Goal: Information Seeking & Learning: Find specific fact

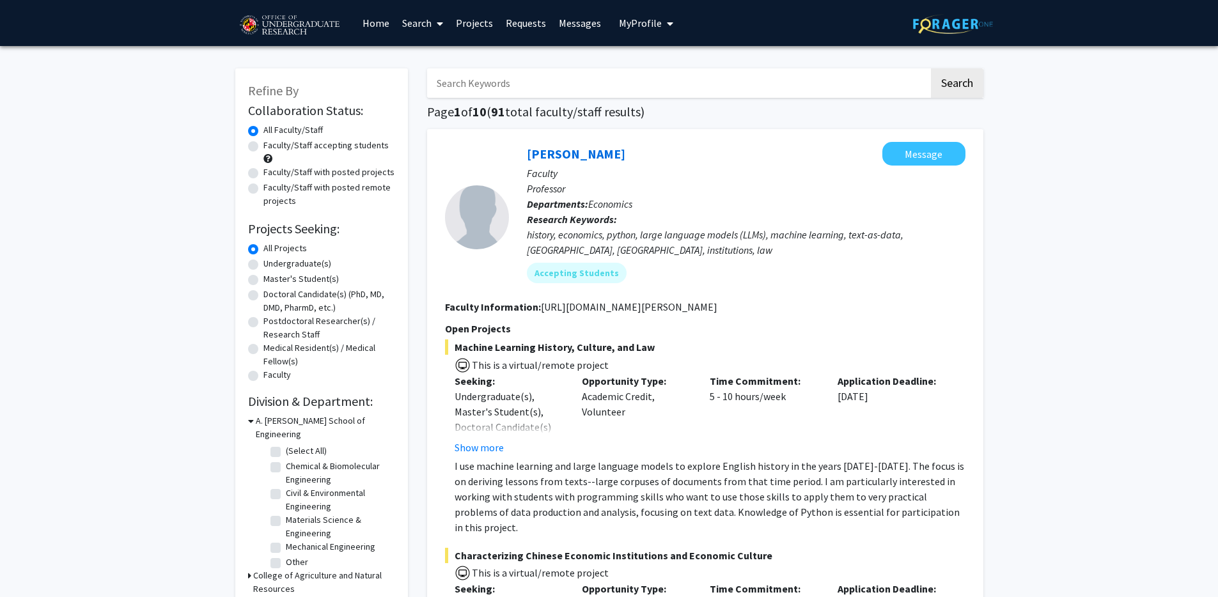
click at [437, 86] on input "Search Keywords" at bounding box center [678, 82] width 502 height 29
type input "national center for smart growth"
click at [931, 68] on button "Search" at bounding box center [957, 82] width 52 height 29
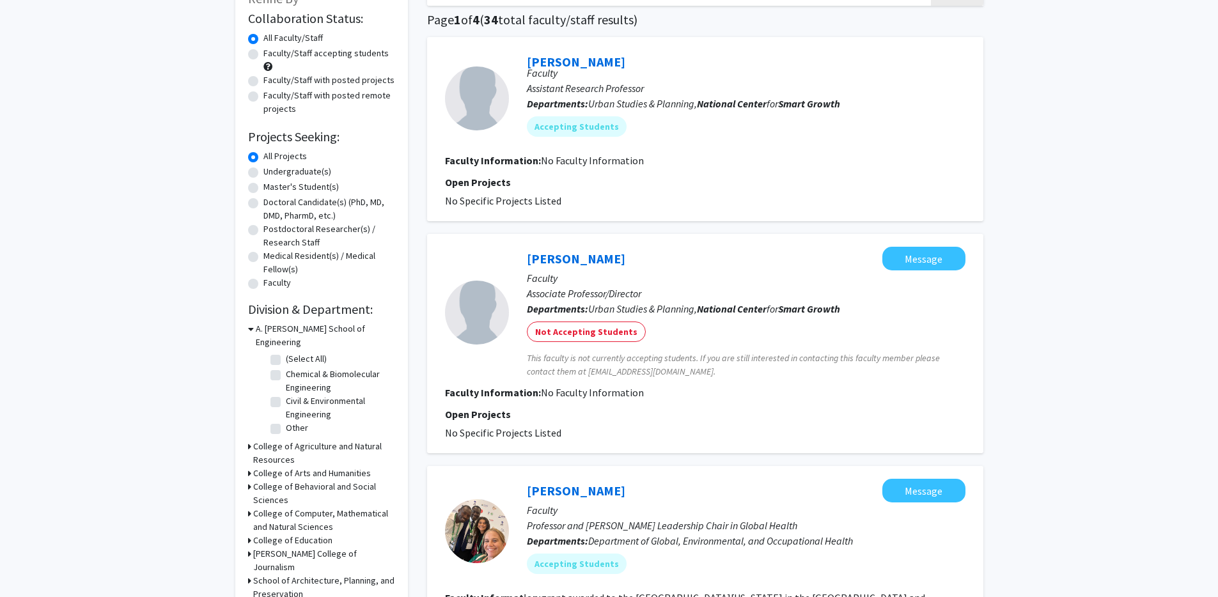
scroll to position [73, 0]
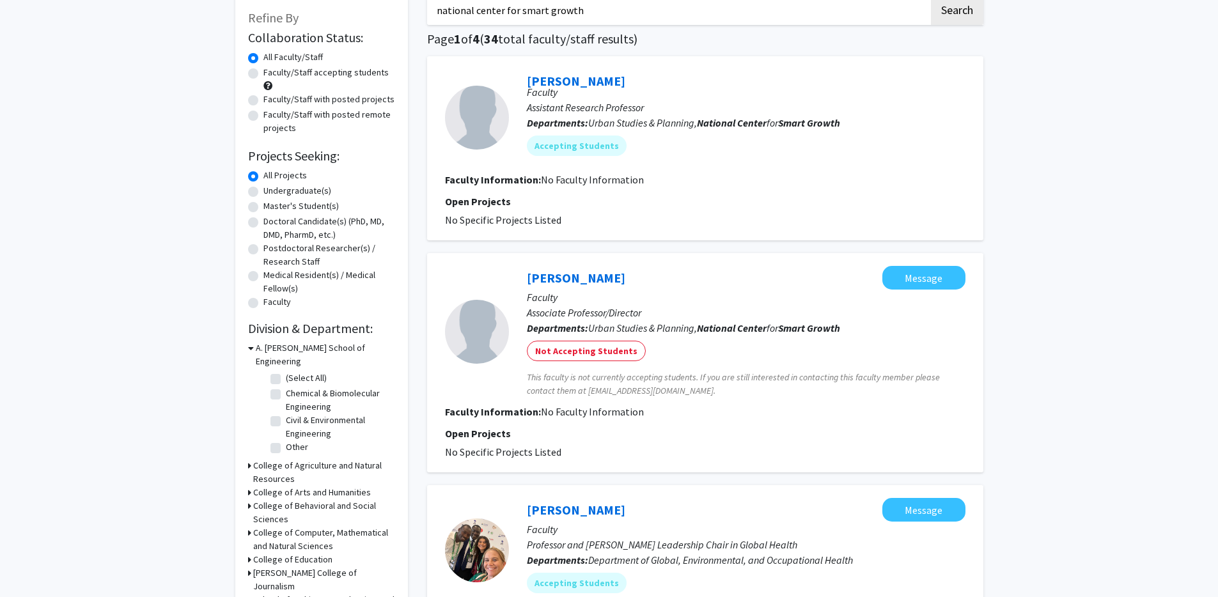
click at [263, 195] on label "Undergraduate(s)" at bounding box center [297, 190] width 68 height 13
click at [263, 192] on input "Undergraduate(s)" at bounding box center [267, 188] width 8 height 8
radio input "true"
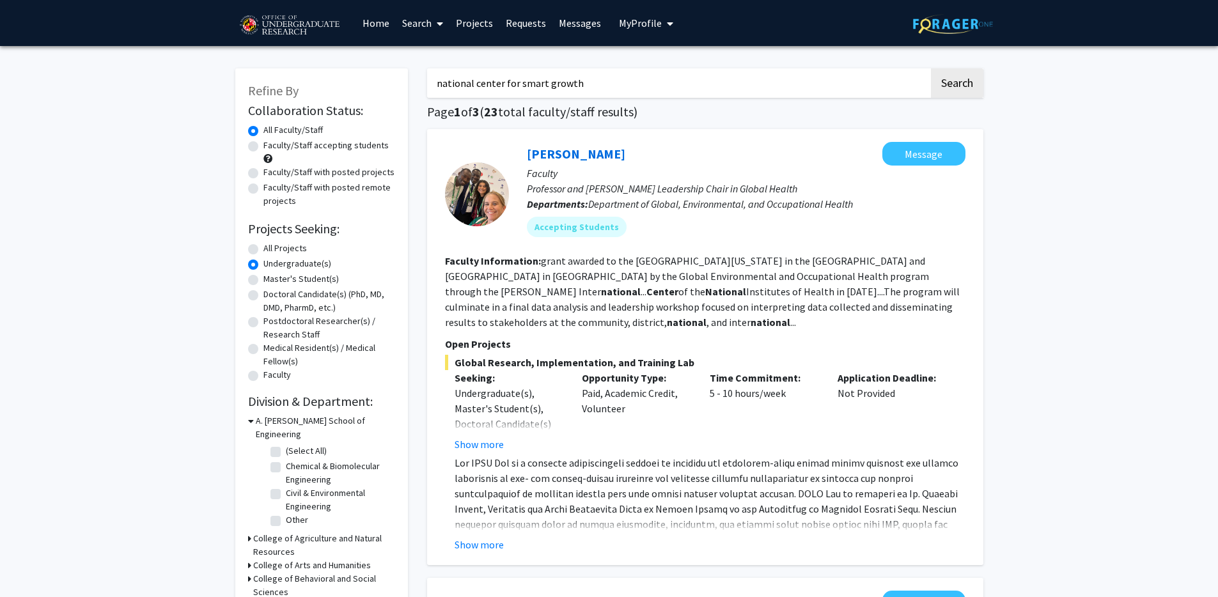
drag, startPoint x: 588, startPoint y: 87, endPoint x: 430, endPoint y: 82, distance: 158.0
click at [430, 82] on input "national center for smart growth" at bounding box center [678, 82] width 502 height 29
click at [587, 83] on input "national center for smart growth" at bounding box center [678, 82] width 502 height 29
drag, startPoint x: 580, startPoint y: 81, endPoint x: 382, endPoint y: 84, distance: 198.8
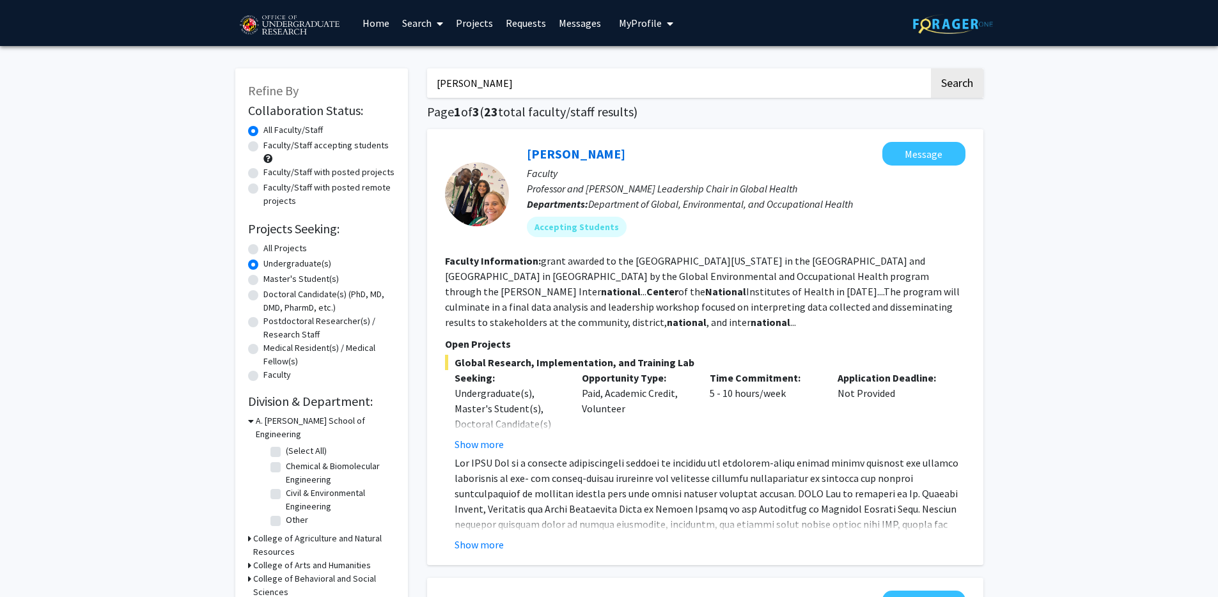
type input "[PERSON_NAME]"
click at [931, 68] on button "Search" at bounding box center [957, 82] width 52 height 29
radio input "true"
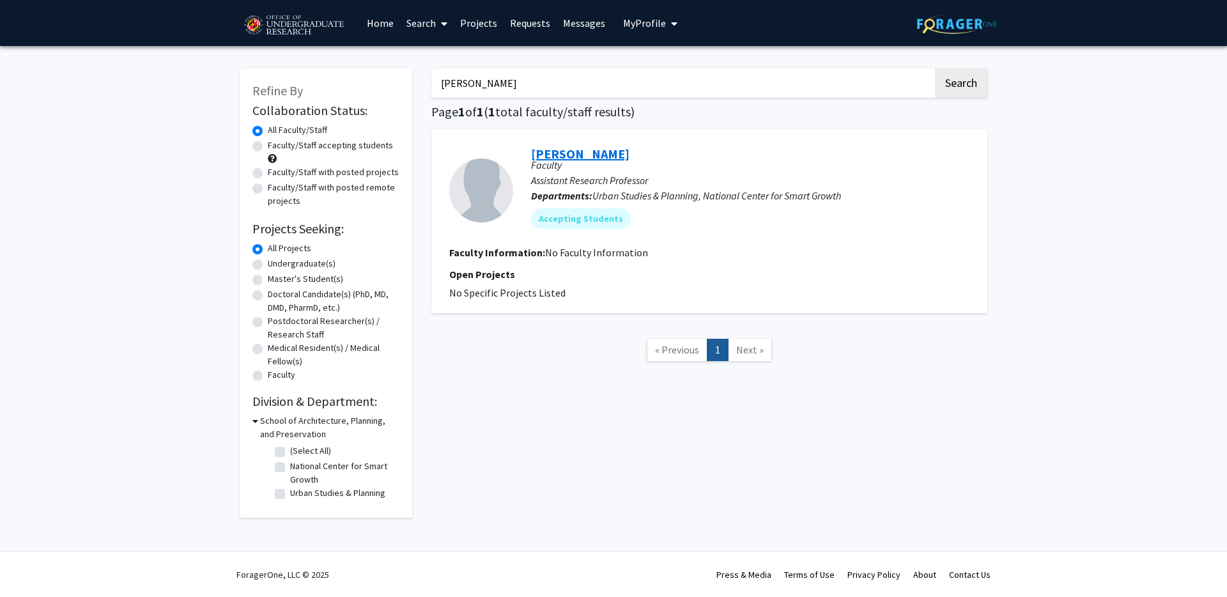
click at [548, 153] on link "[PERSON_NAME]" at bounding box center [580, 154] width 98 height 16
drag, startPoint x: 481, startPoint y: 78, endPoint x: 536, endPoint y: 84, distance: 54.7
click at [482, 78] on input "[PERSON_NAME]" at bounding box center [683, 82] width 502 height 29
drag, startPoint x: 533, startPoint y: 84, endPoint x: 373, endPoint y: 82, distance: 159.2
click at [378, 84] on div "Refine By Collaboration Status: Collaboration Status All Faculty/Staff Collabor…" at bounding box center [613, 287] width 767 height 462
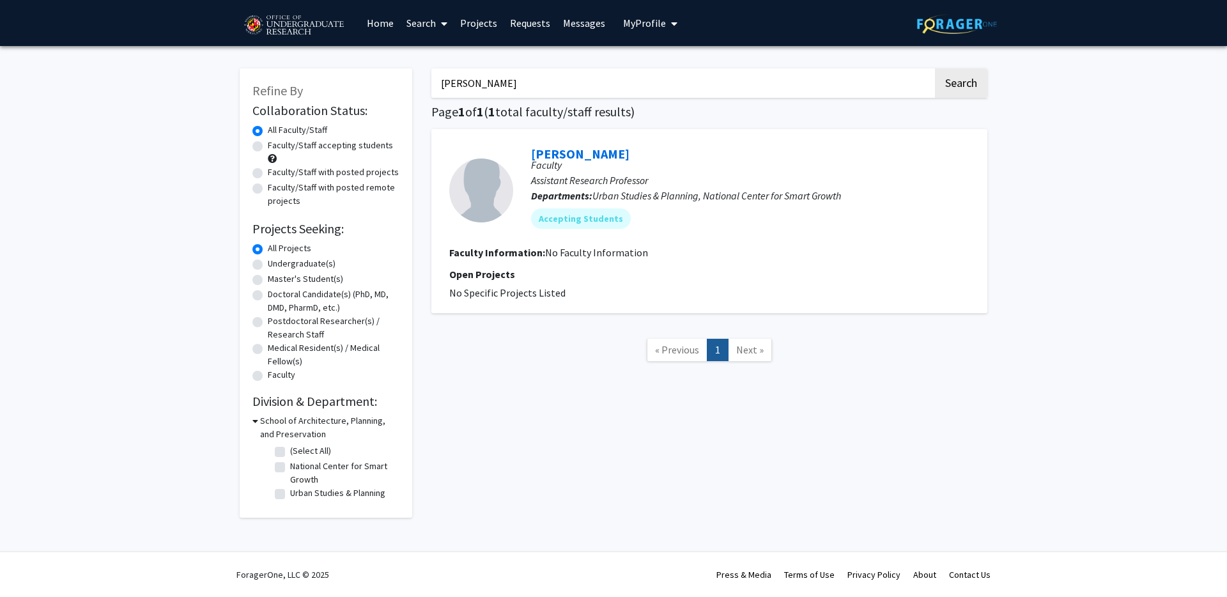
type input "[PERSON_NAME]"
click at [935, 68] on button "Search" at bounding box center [961, 82] width 52 height 29
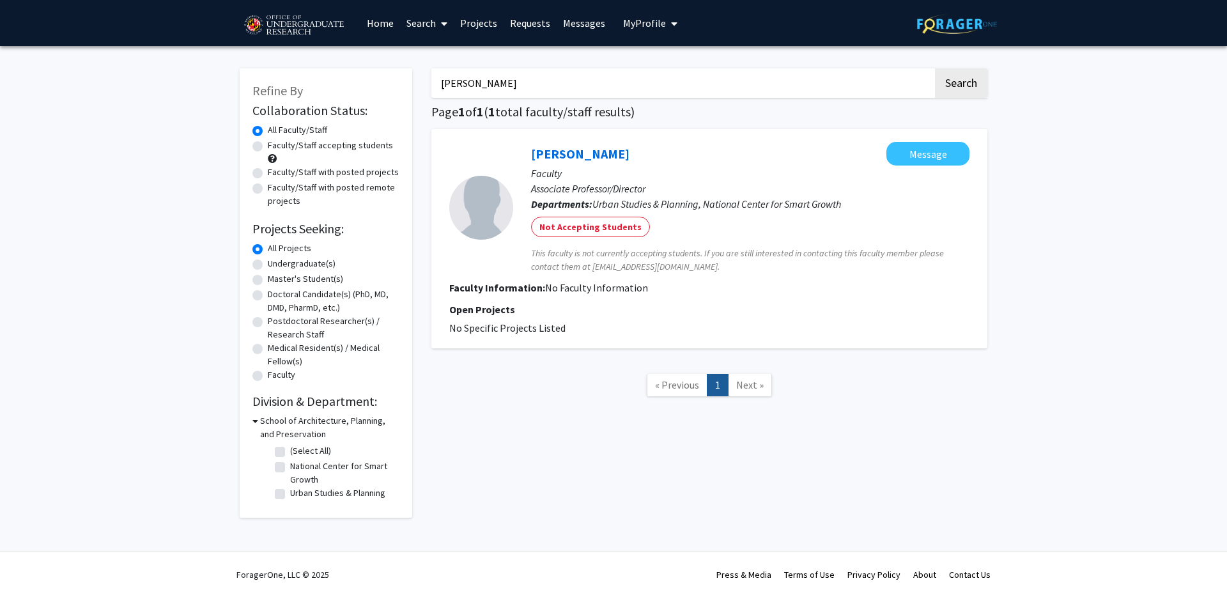
click at [290, 465] on label "National Center for Smart Growth" at bounding box center [343, 473] width 106 height 27
click at [290, 465] on input "National Center for Smart Growth" at bounding box center [294, 464] width 8 height 8
checkbox input "true"
click at [290, 495] on label "Urban Studies & Planning" at bounding box center [337, 492] width 95 height 13
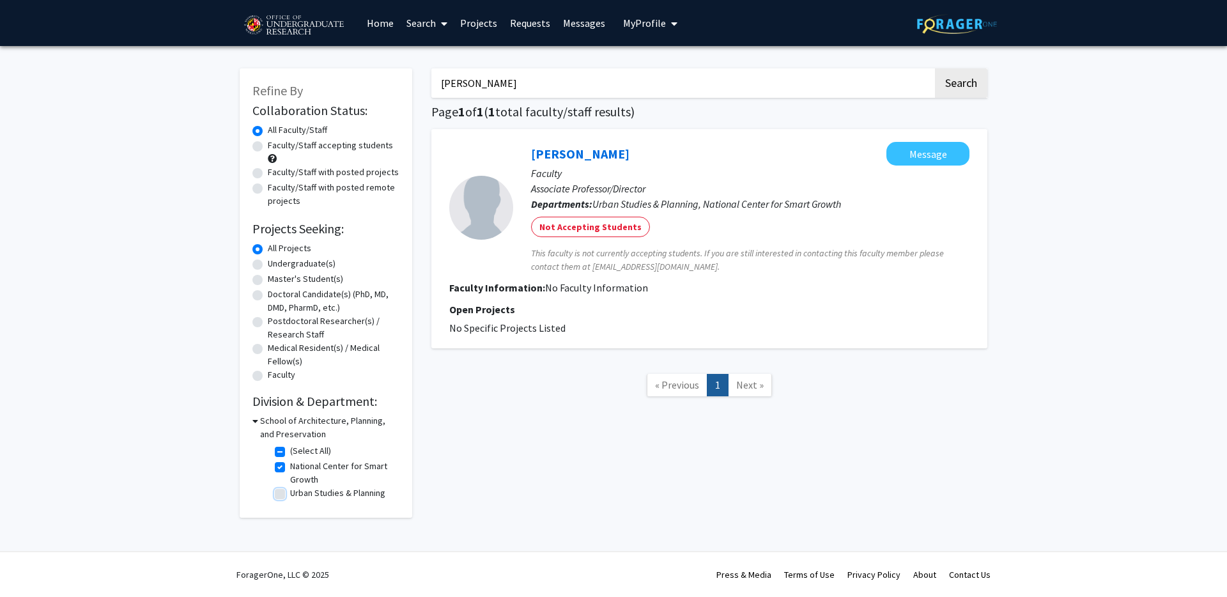
click at [290, 495] on input "Urban Studies & Planning" at bounding box center [294, 490] width 8 height 8
checkbox input "true"
click at [290, 495] on label "Urban Studies & Planning" at bounding box center [337, 492] width 95 height 13
click at [290, 495] on input "Urban Studies & Planning" at bounding box center [294, 490] width 8 height 8
checkbox input "false"
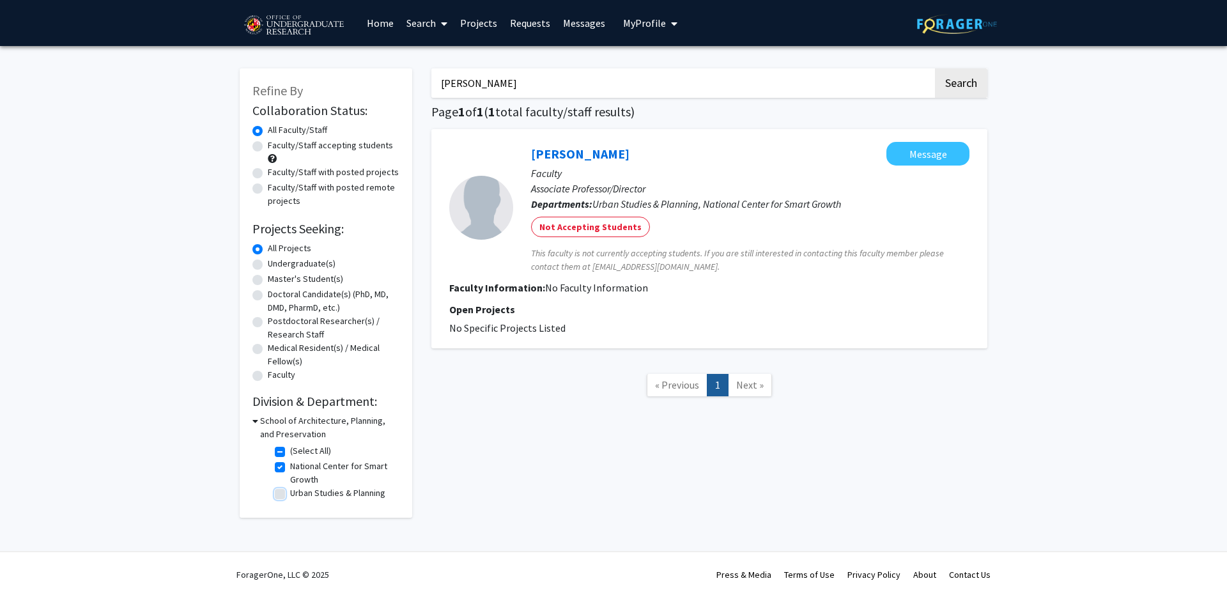
checkbox input "true"
drag, startPoint x: 513, startPoint y: 81, endPoint x: 424, endPoint y: 80, distance: 88.9
click at [424, 80] on div "[PERSON_NAME] Search Page 1 of 1 ( 1 total faculty/staff results) [PERSON_NAME]…" at bounding box center [709, 287] width 575 height 462
type input "housing"
click at [935, 68] on button "Search" at bounding box center [961, 82] width 52 height 29
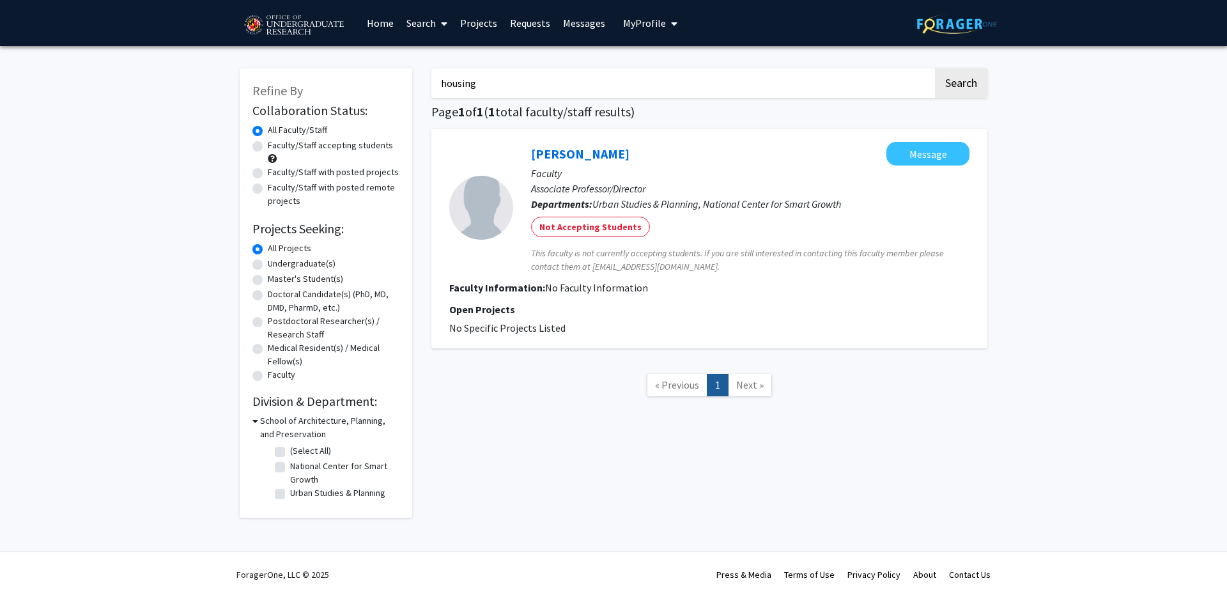
checkbox input "false"
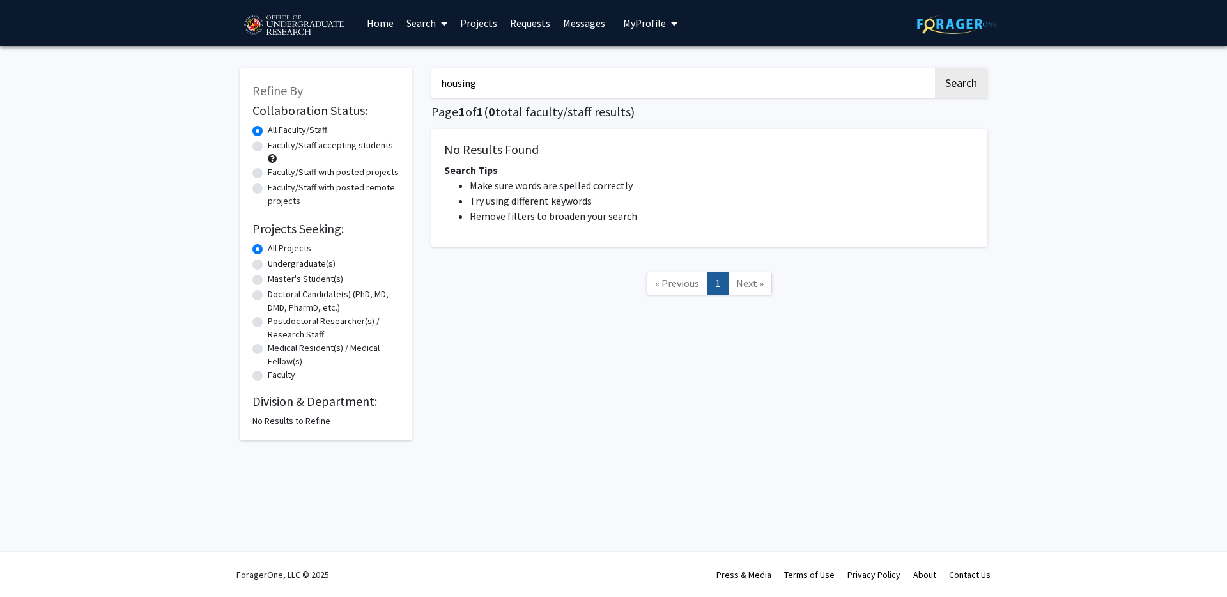
drag, startPoint x: 443, startPoint y: 83, endPoint x: 413, endPoint y: 86, distance: 30.2
click at [414, 86] on div "Refine By Collaboration Status: Collaboration Status All Faculty/Staff Collabor…" at bounding box center [613, 248] width 767 height 385
click at [281, 266] on label "Undergraduate(s)" at bounding box center [302, 263] width 68 height 13
click at [276, 265] on input "Undergraduate(s)" at bounding box center [272, 261] width 8 height 8
radio input "true"
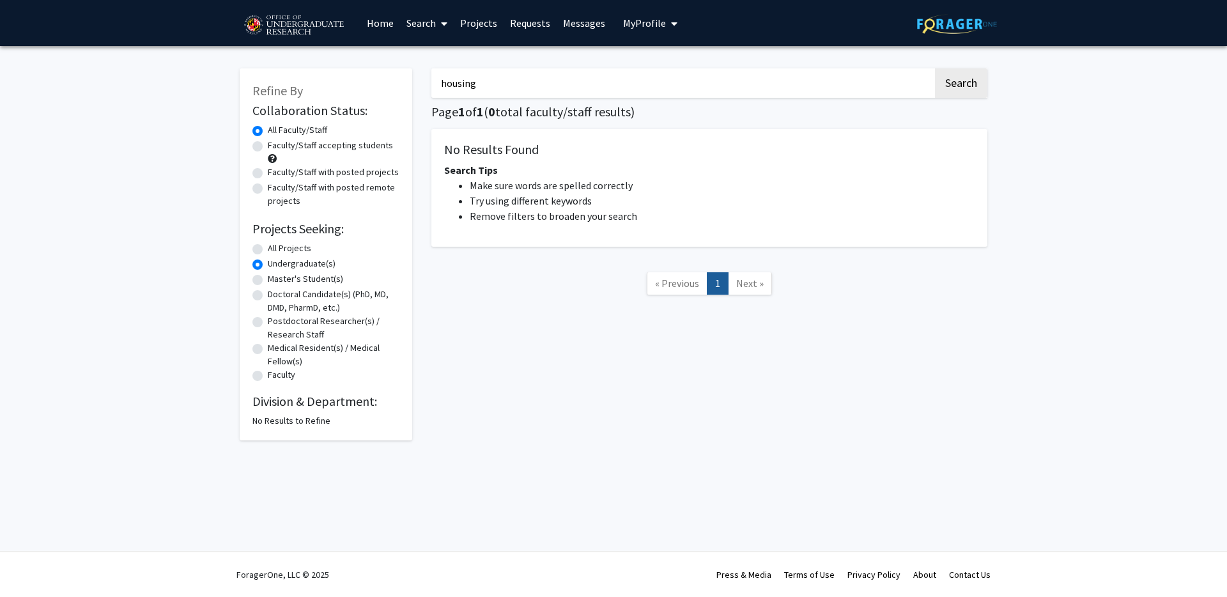
drag, startPoint x: 472, startPoint y: 81, endPoint x: 376, endPoint y: 82, distance: 96.5
click at [377, 82] on div "Refine By Collaboration Status: Collaboration Status All Faculty/Staff Collabor…" at bounding box center [613, 248] width 767 height 385
